Goal: Find specific page/section: Find specific page/section

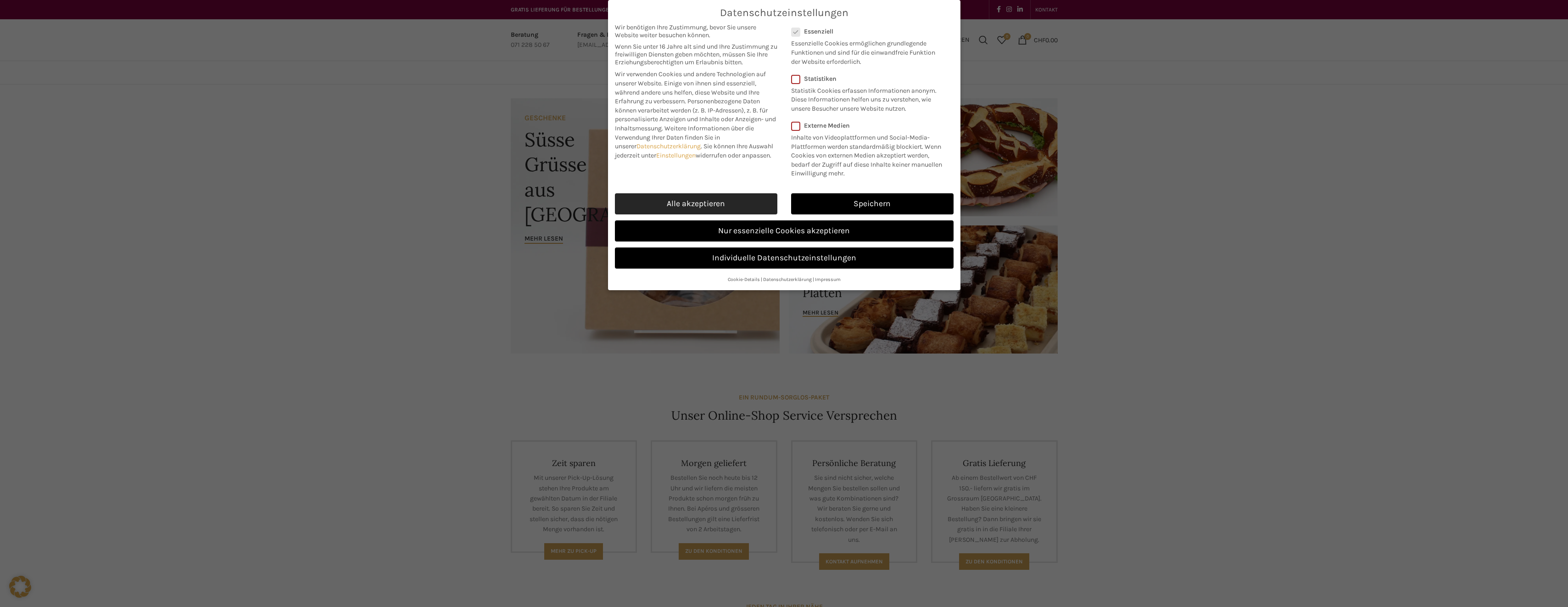
click at [673, 200] on link "Alle akzeptieren" at bounding box center [696, 203] width 163 height 21
checkbox input "true"
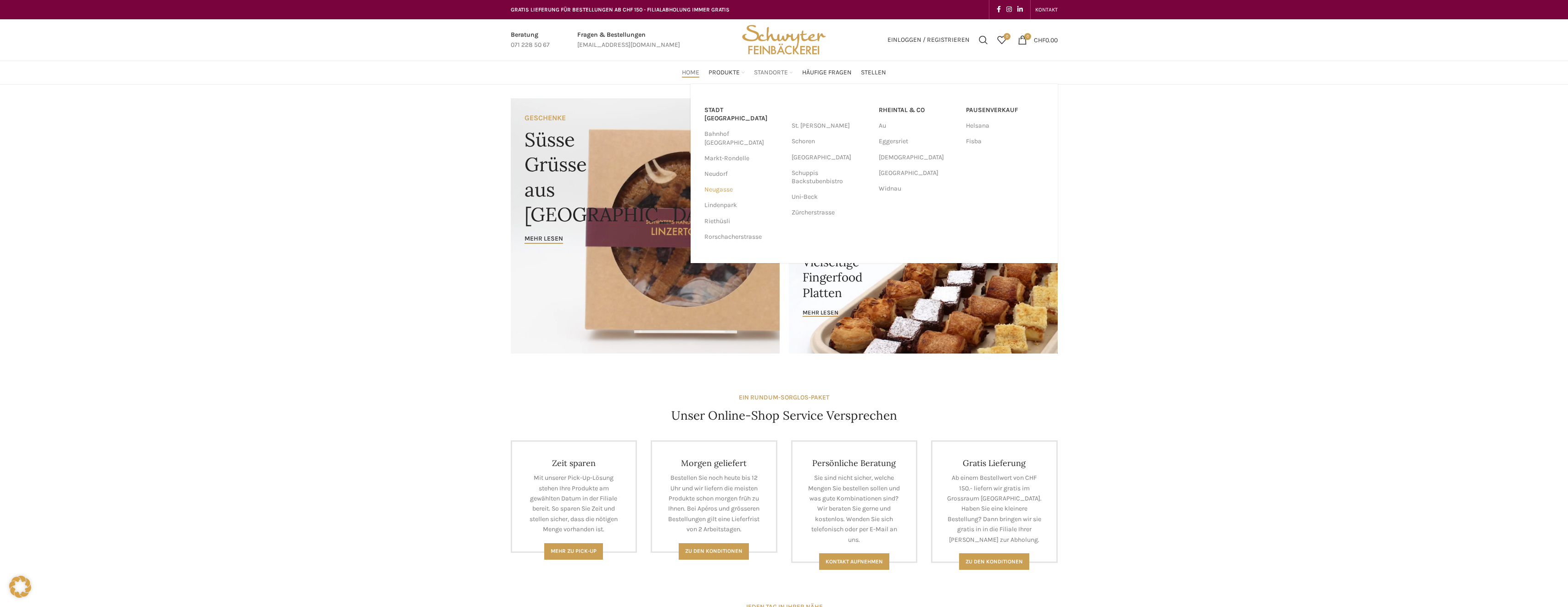
click at [724, 182] on link "Neugasse" at bounding box center [743, 190] width 78 height 16
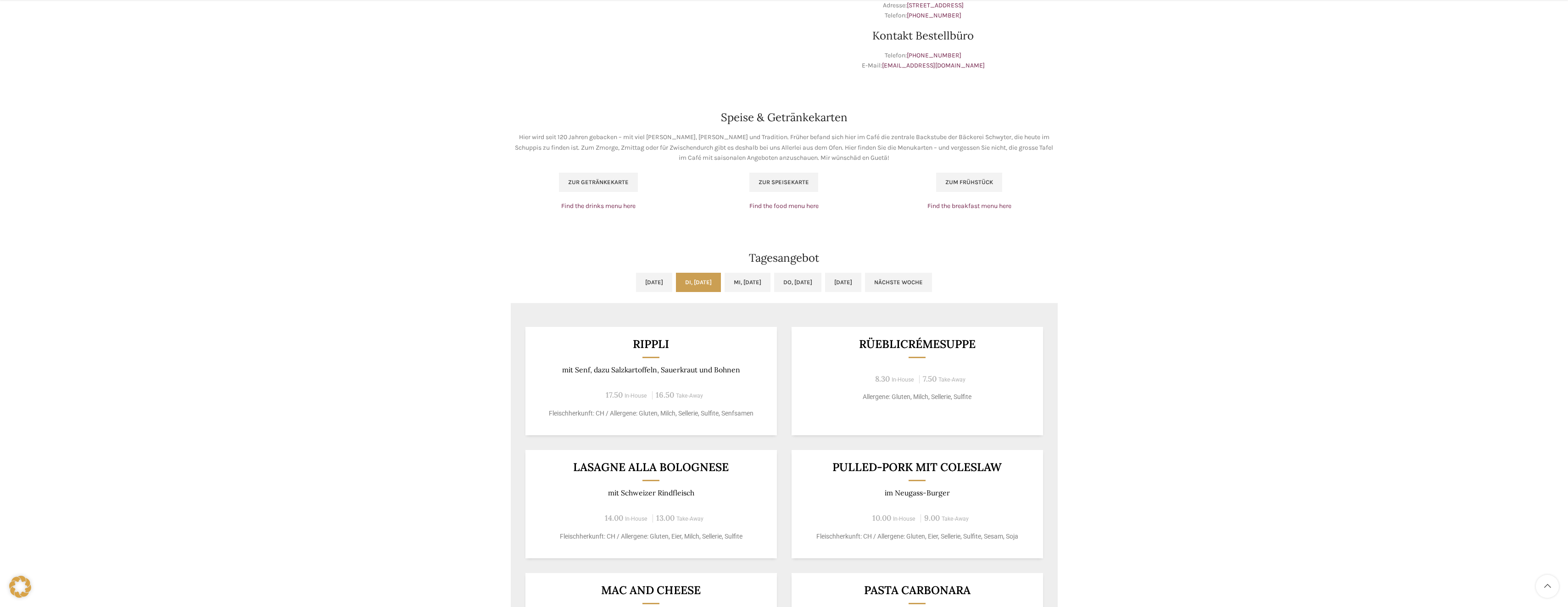
scroll to position [505, 0]
click at [758, 278] on link "Mi, [DATE]" at bounding box center [747, 279] width 46 height 19
